Goal: Task Accomplishment & Management: Use online tool/utility

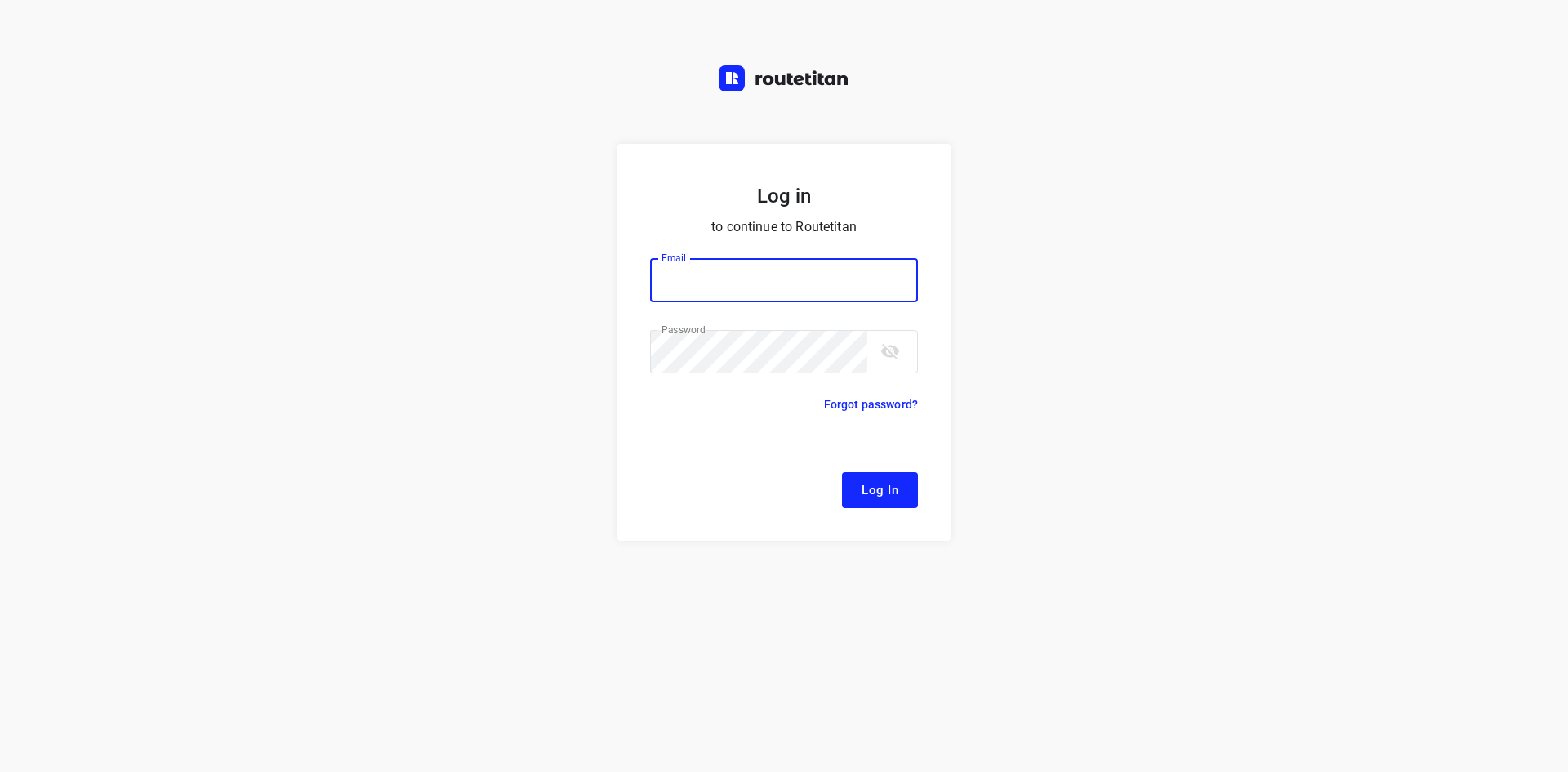
type input "[EMAIL_ADDRESS][DOMAIN_NAME]"
click at [884, 487] on span "Log In" at bounding box center [880, 490] width 36 height 21
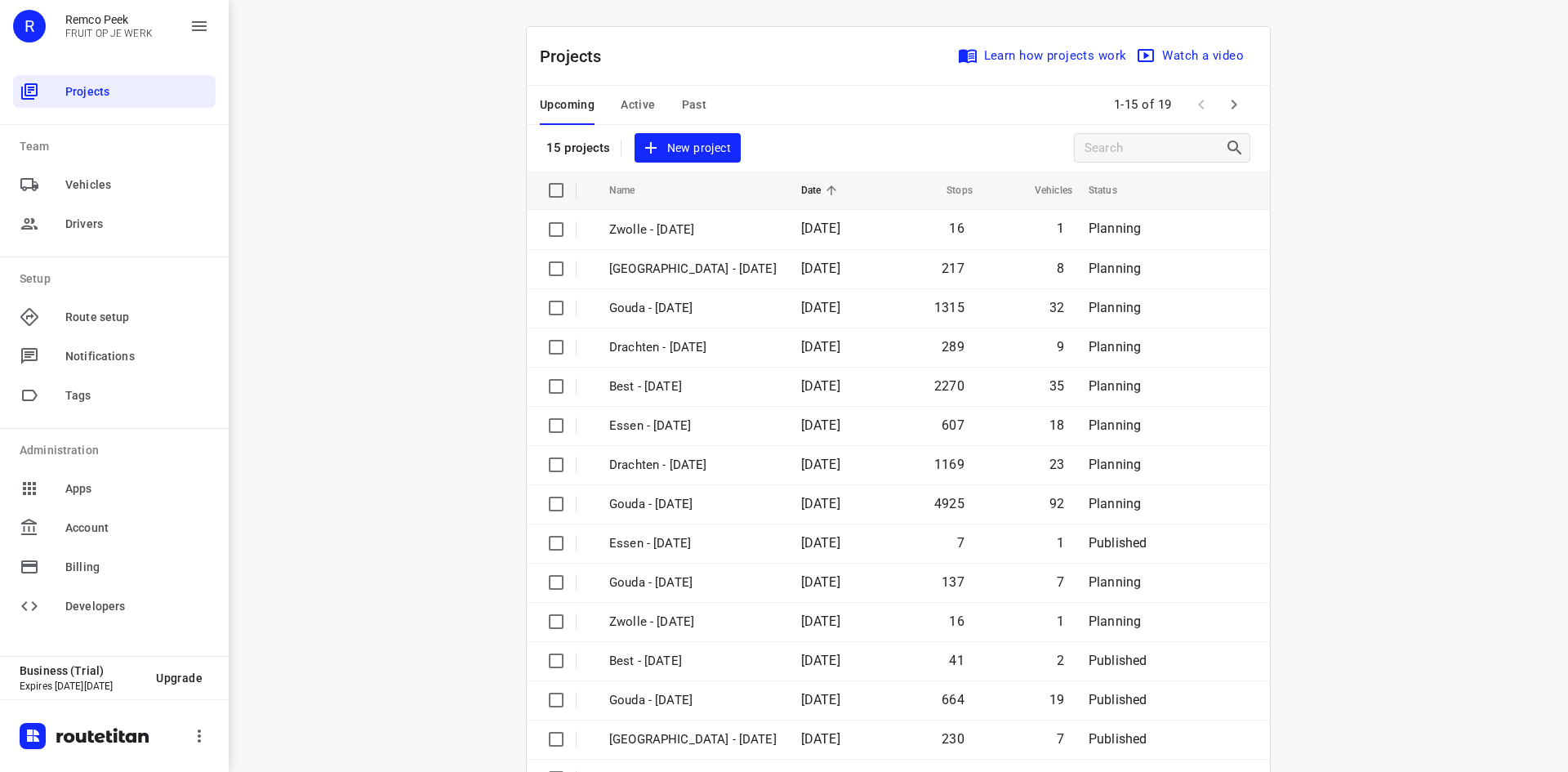
click at [634, 102] on span "Active" at bounding box center [638, 104] width 34 height 20
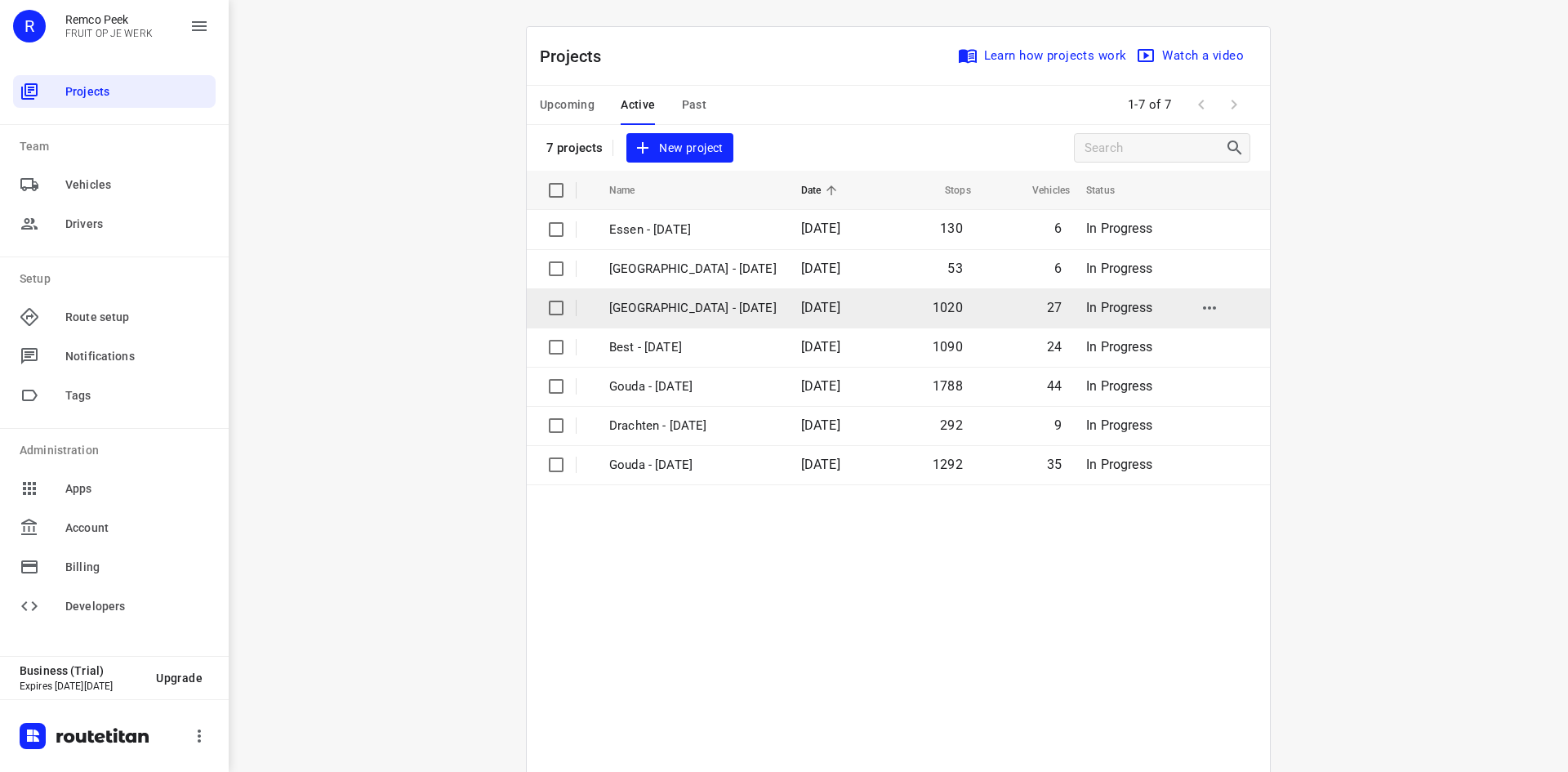
click at [648, 313] on p "[GEOGRAPHIC_DATA] - [DATE]" at bounding box center [693, 308] width 167 height 19
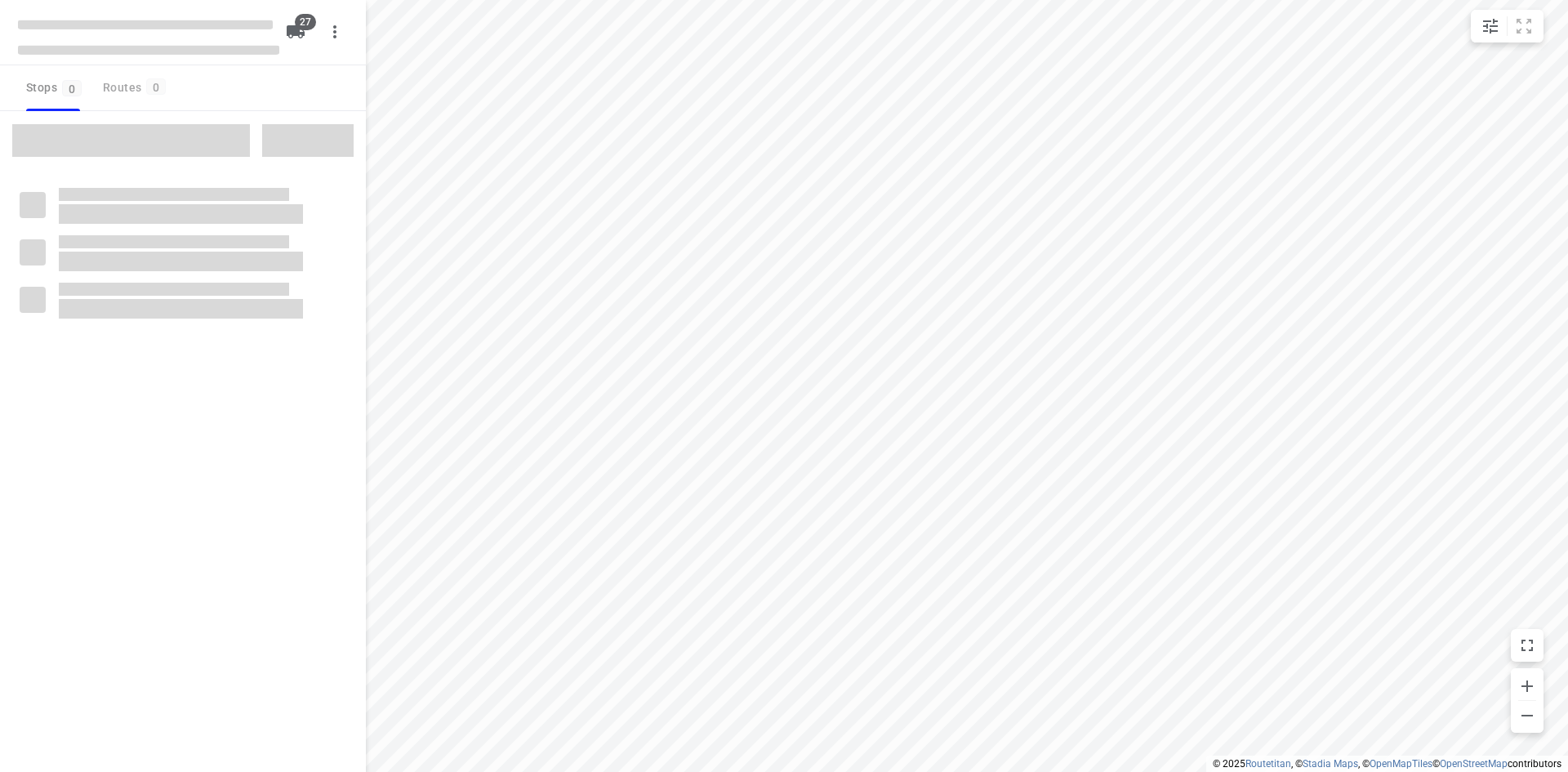
type input "distance"
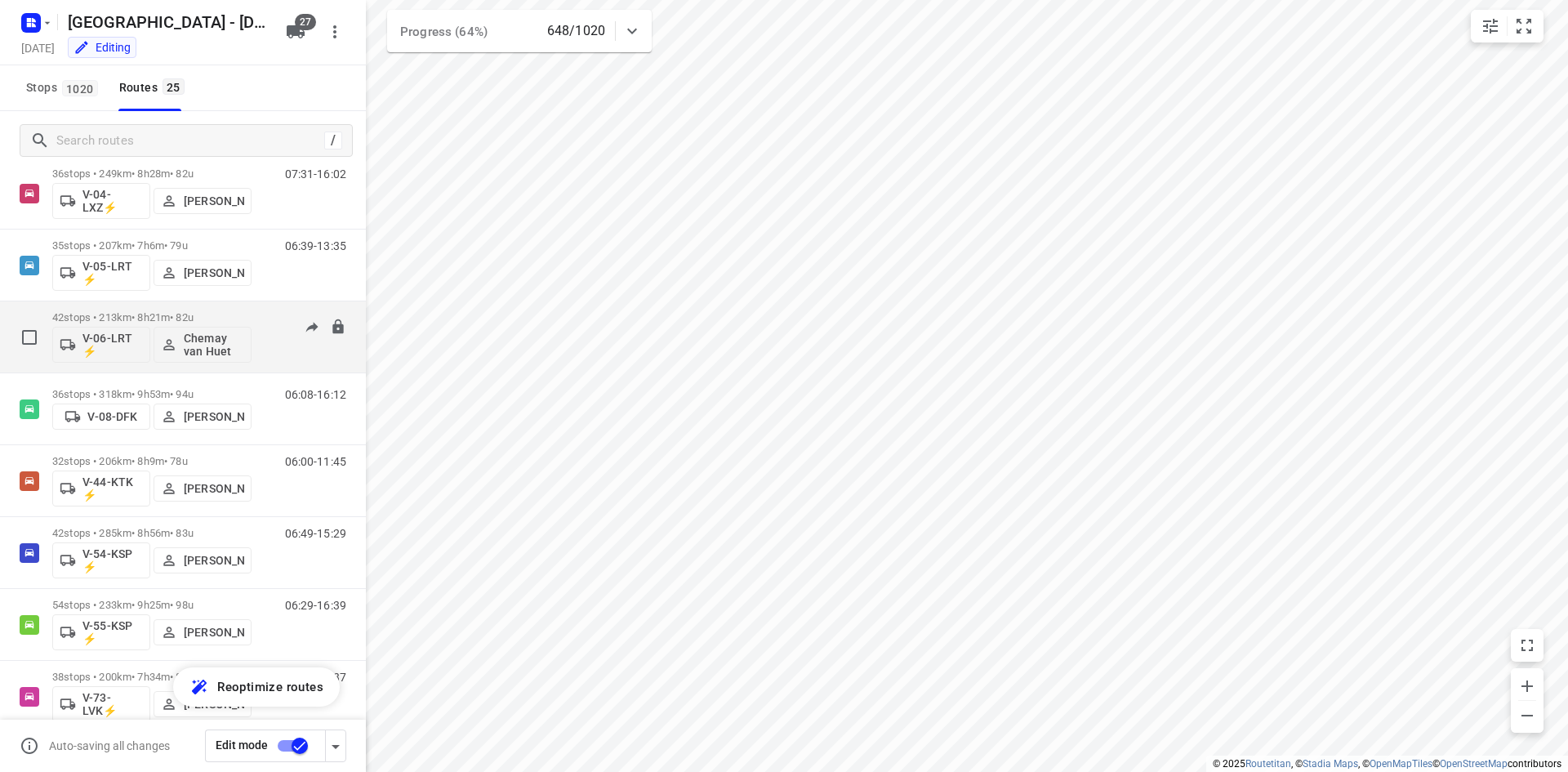
scroll to position [735, 0]
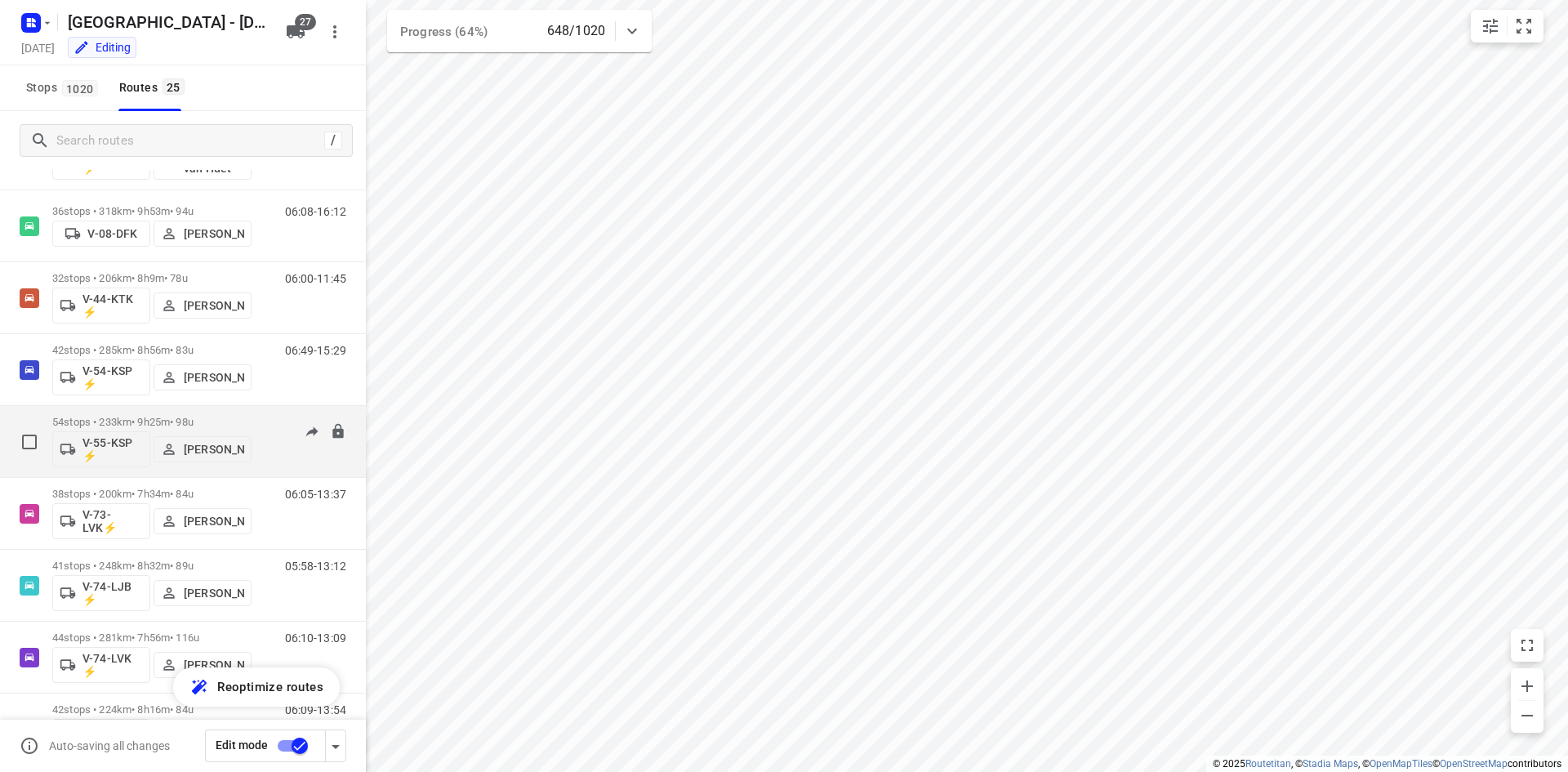
click at [151, 422] on p "54 stops • 233km • 9h25m • 98u" at bounding box center [152, 422] width 199 height 12
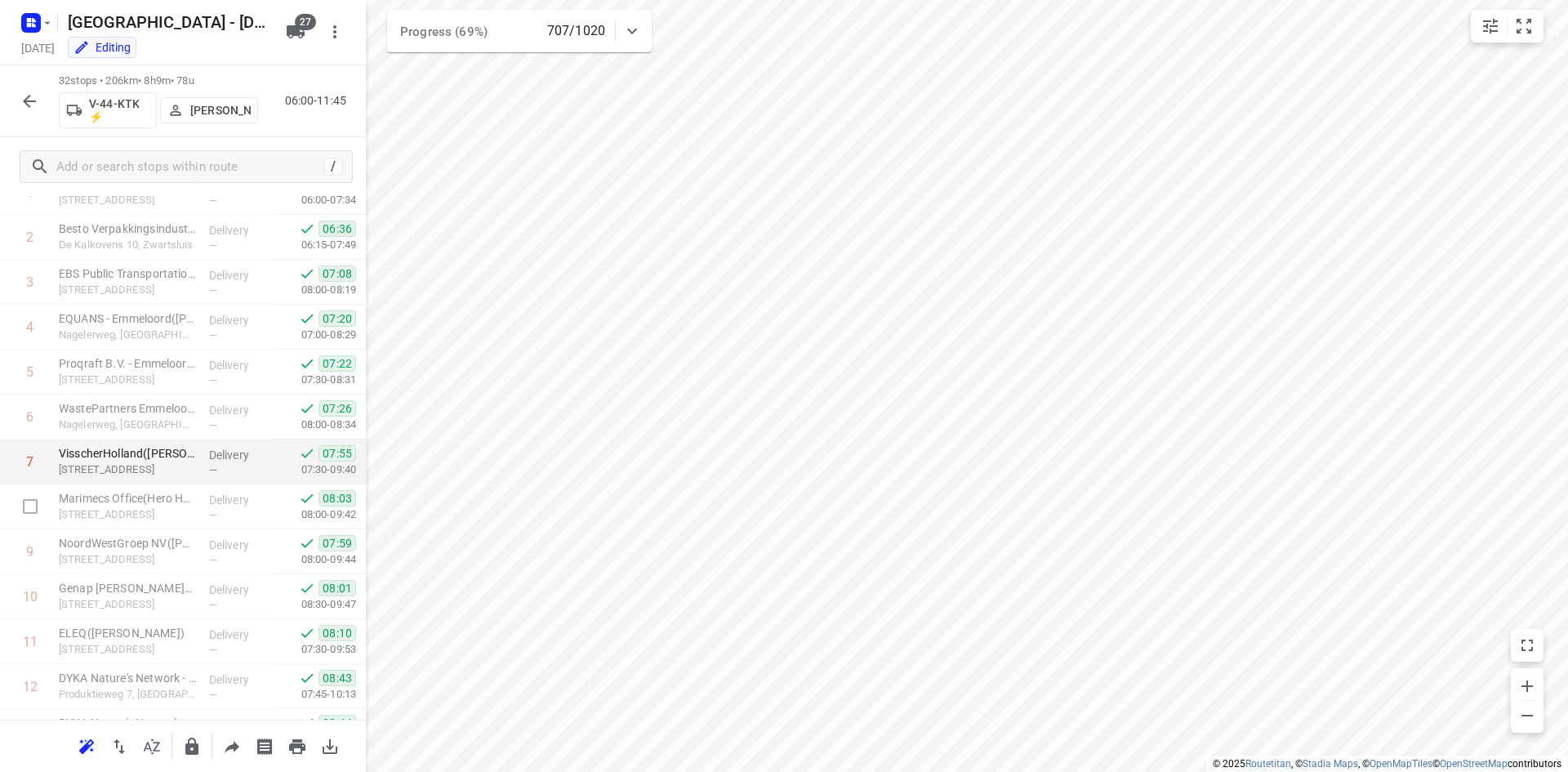
scroll to position [0, 0]
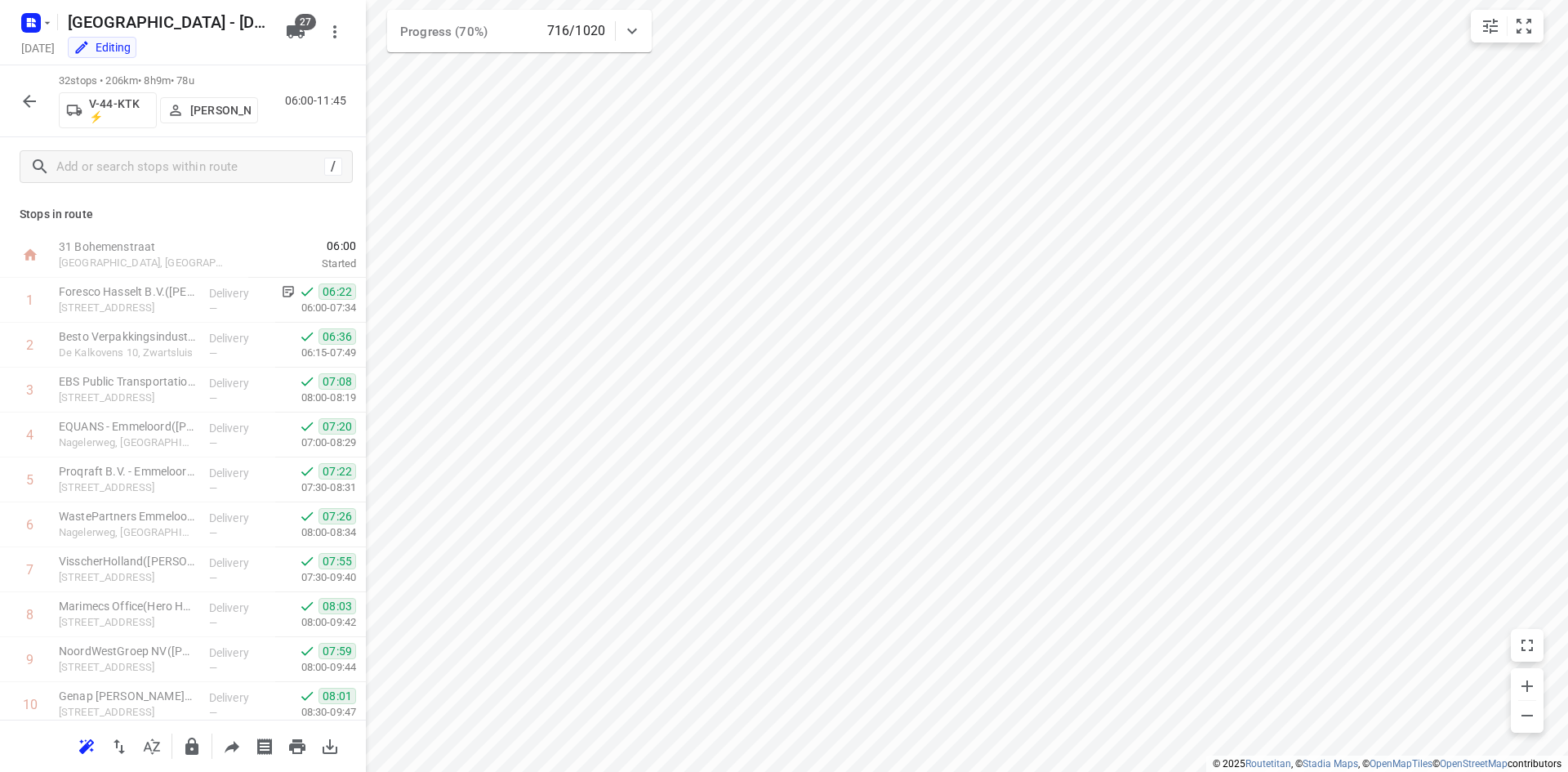
click at [31, 104] on icon "button" at bounding box center [29, 101] width 19 height 19
